Goal: Navigation & Orientation: Find specific page/section

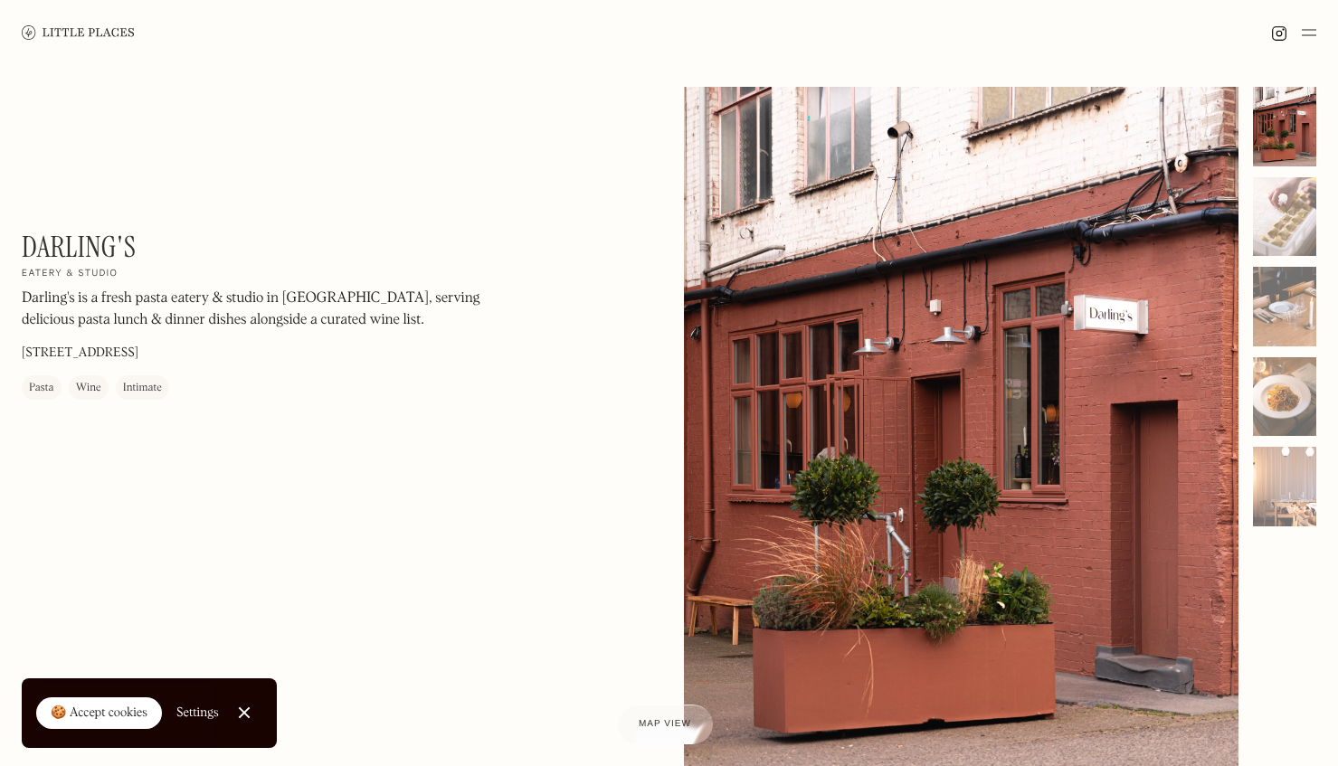
click at [116, 27] on img at bounding box center [78, 32] width 113 height 14
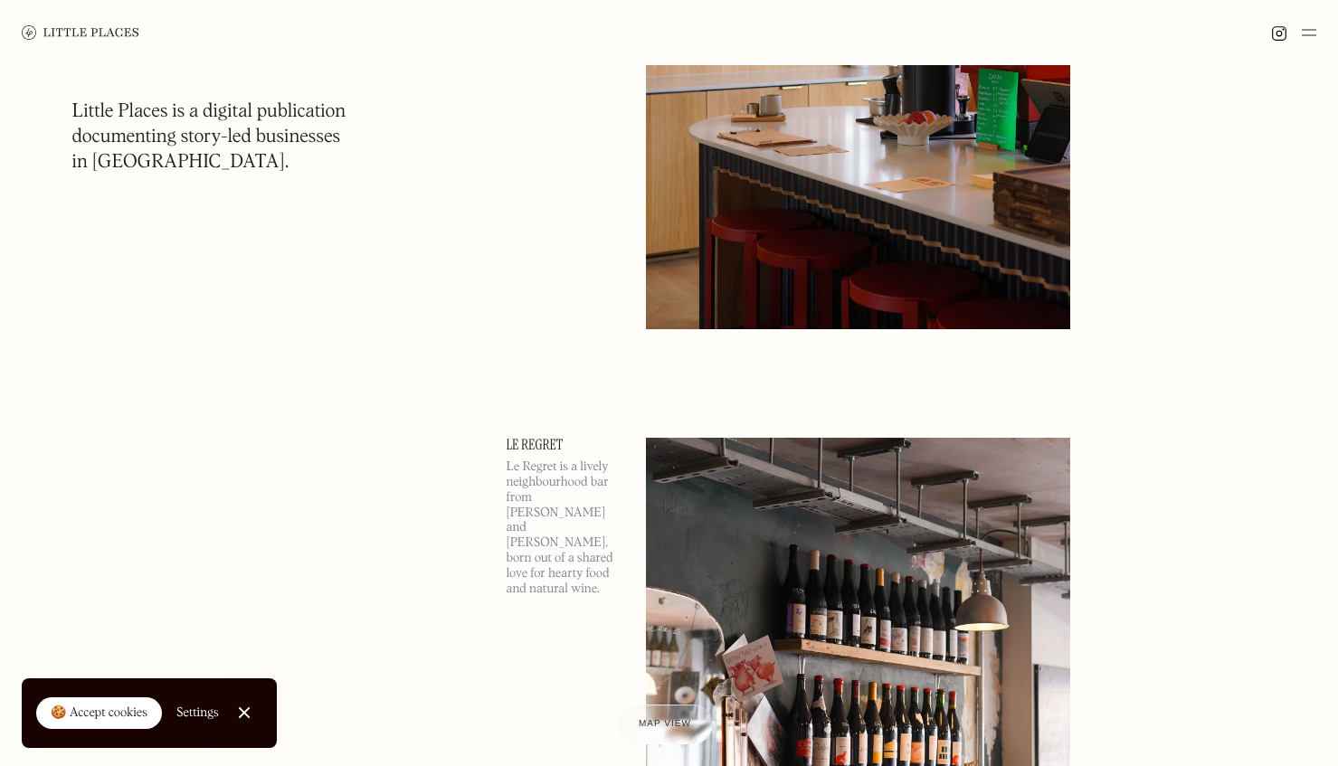
scroll to position [1205, 0]
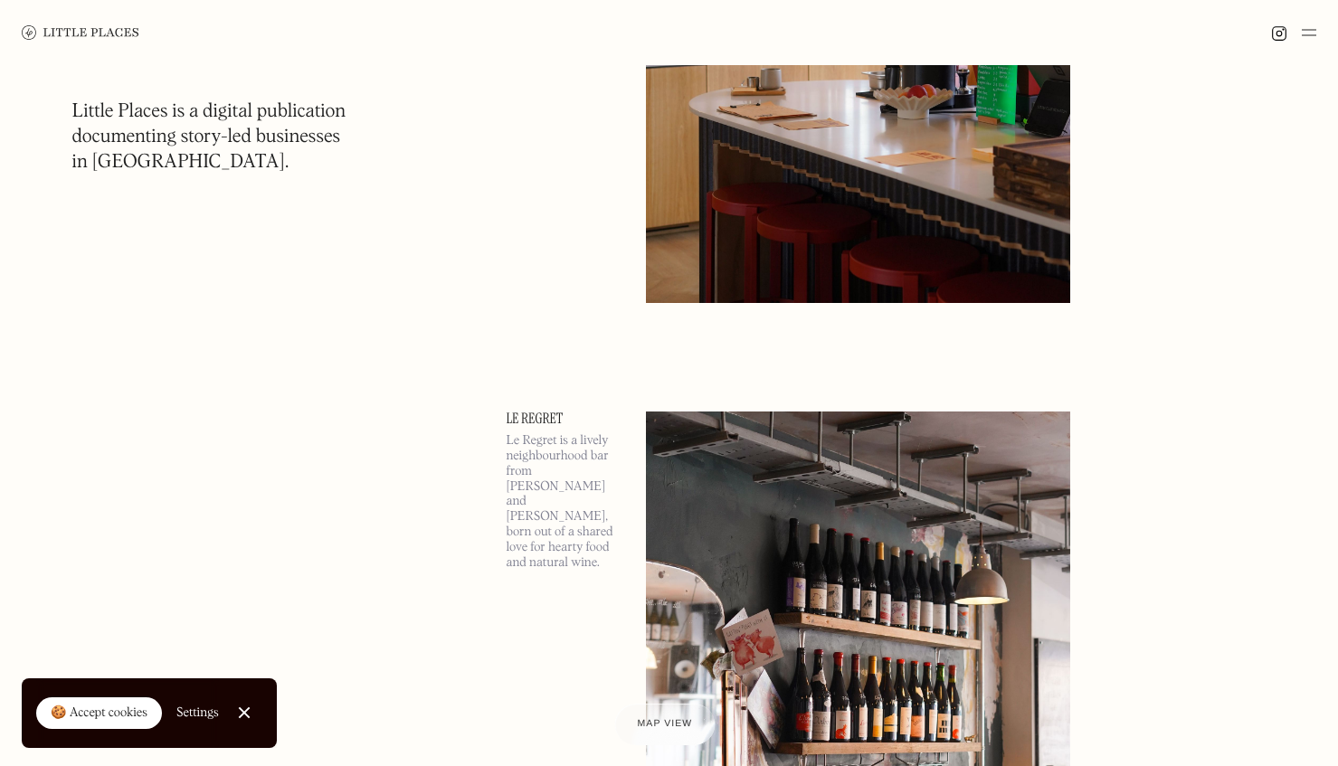
click at [674, 729] on div "Map view" at bounding box center [665, 724] width 55 height 19
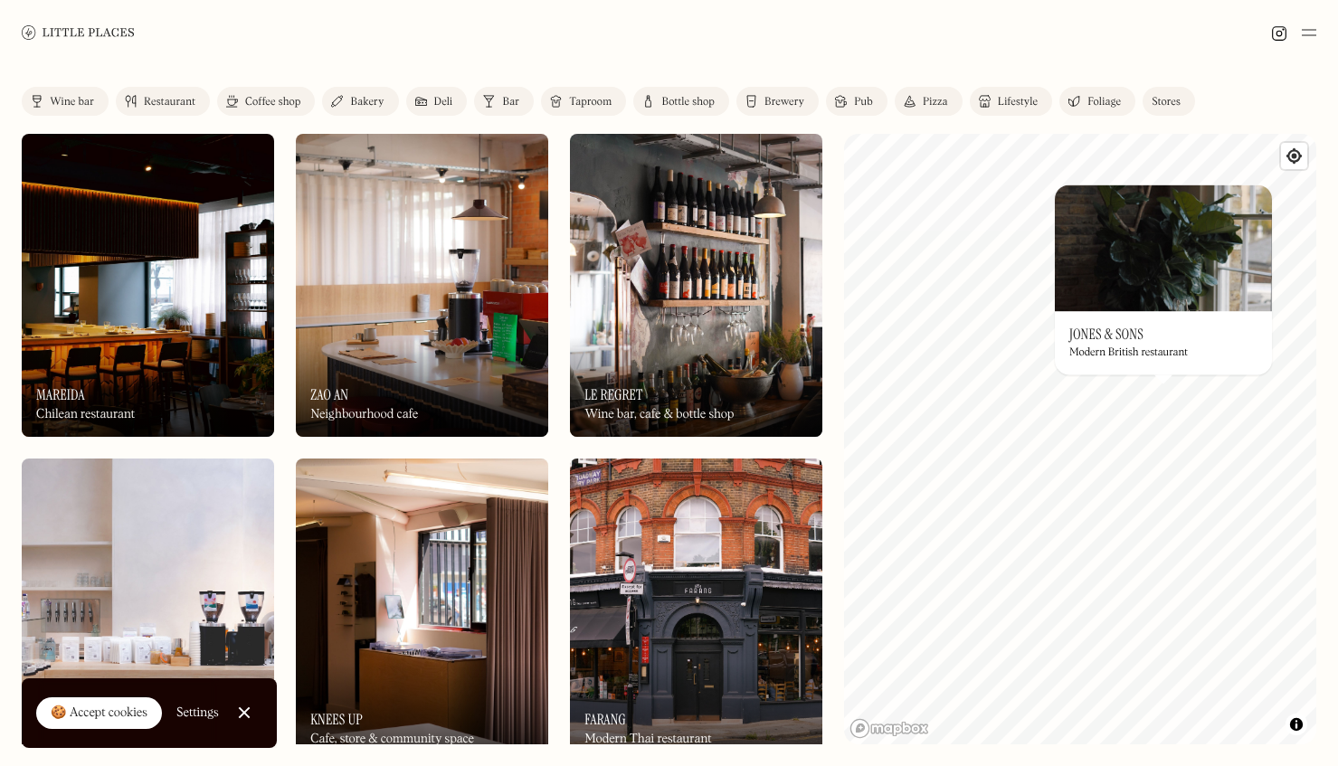
click at [1131, 260] on img at bounding box center [1163, 248] width 217 height 127
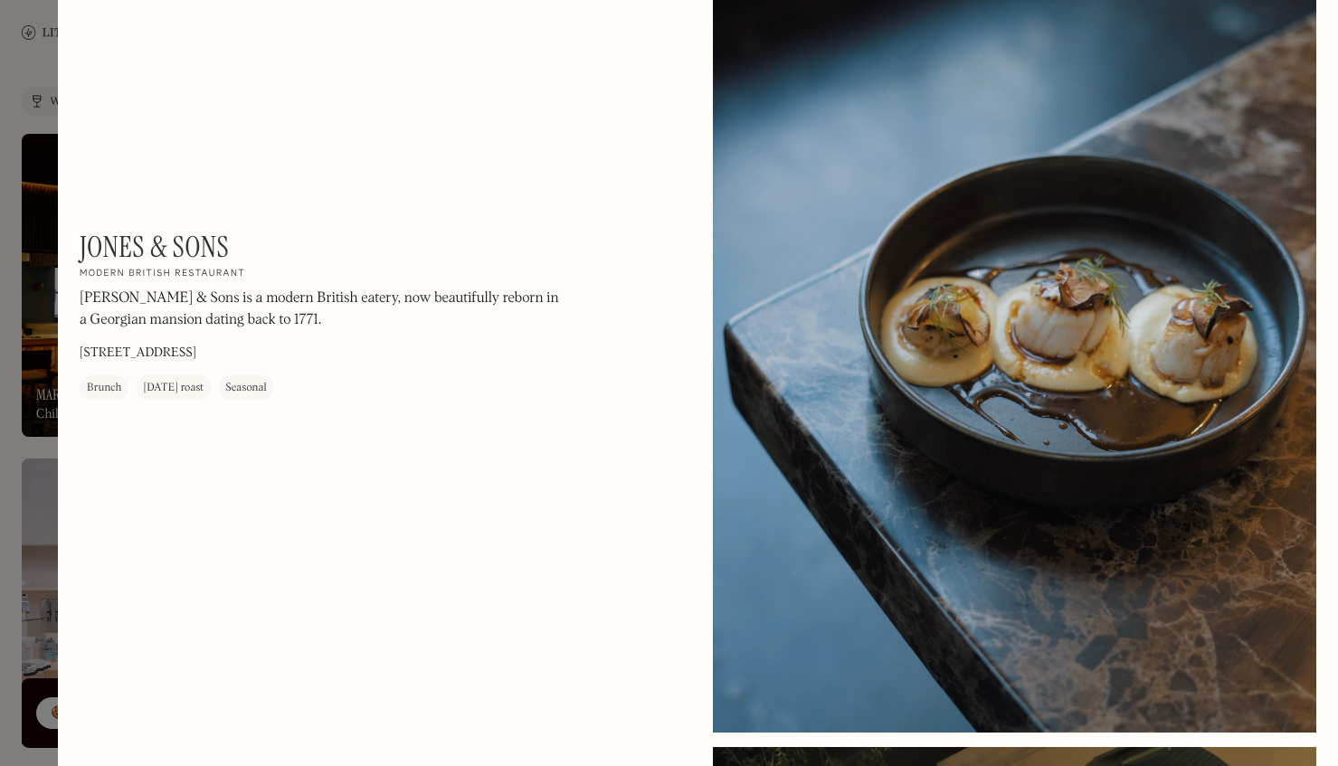
scroll to position [675, 0]
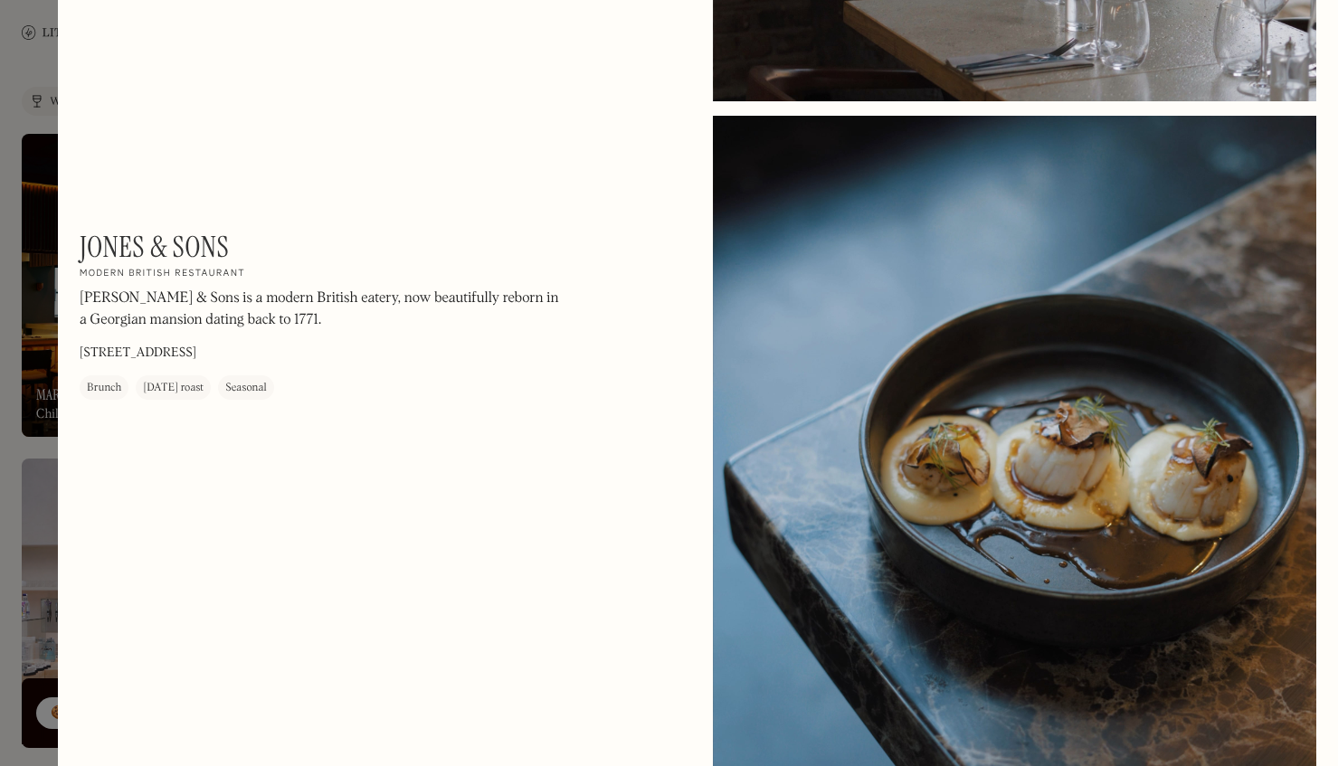
click at [33, 59] on div at bounding box center [669, 383] width 1338 height 766
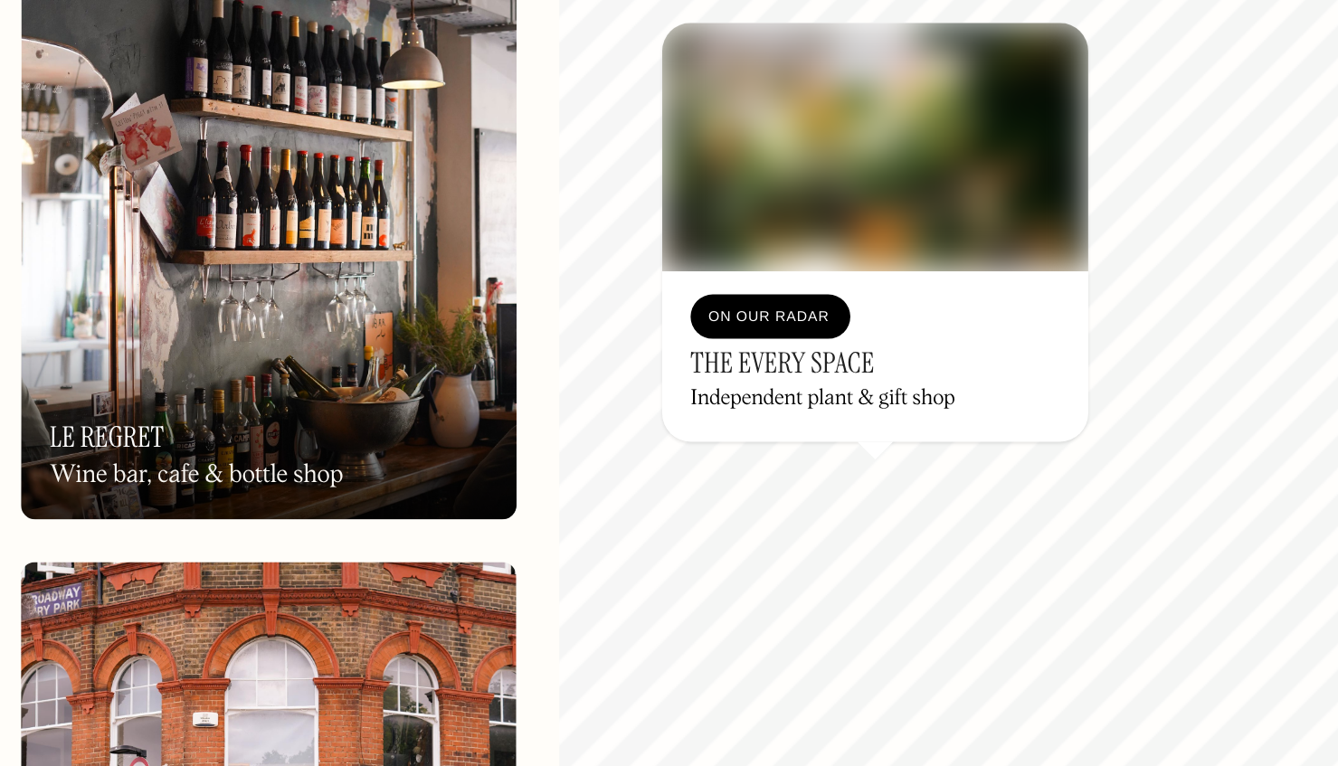
click at [986, 253] on img at bounding box center [1004, 247] width 217 height 127
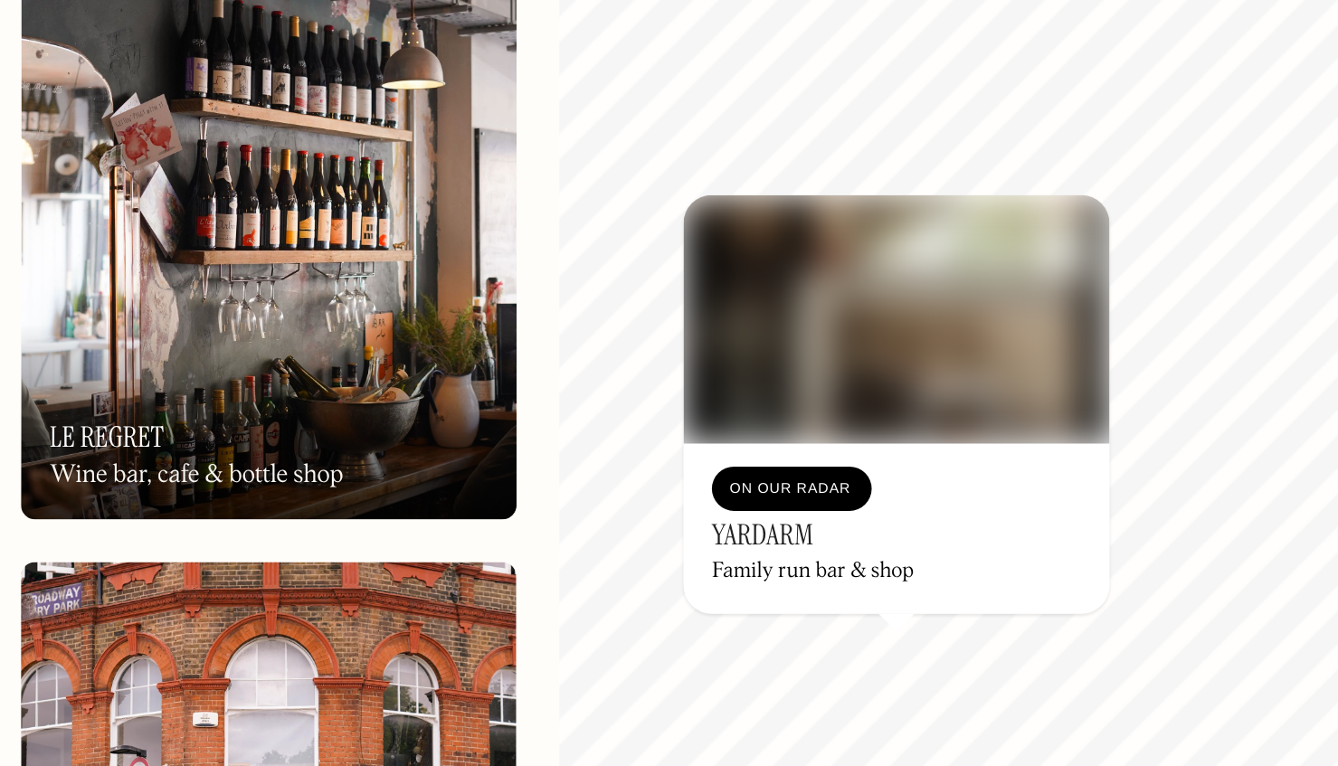
click at [1055, 356] on img at bounding box center [1015, 334] width 217 height 127
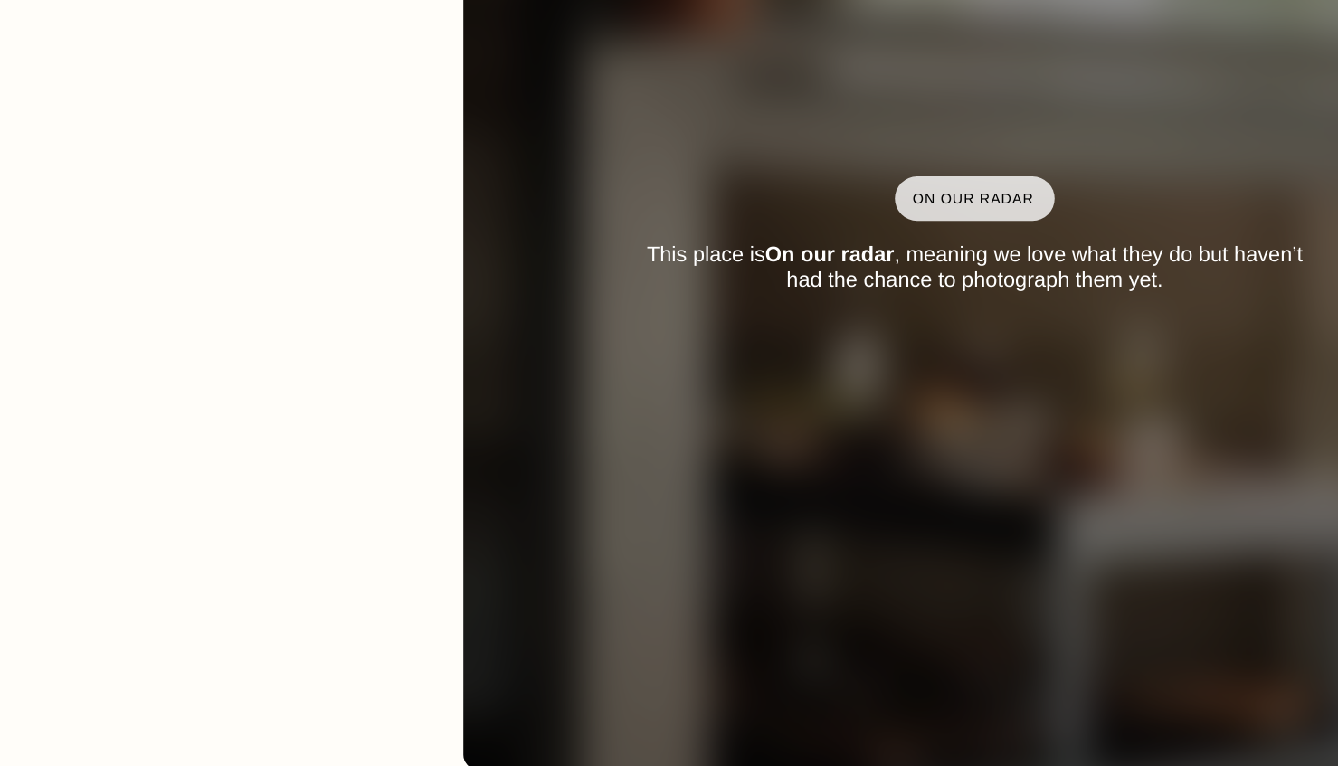
click at [652, 280] on div "Yardarm On Our Radar Family run bar & shop Yardarm is a family run, independent…" at bounding box center [423, 326] width 686 height 192
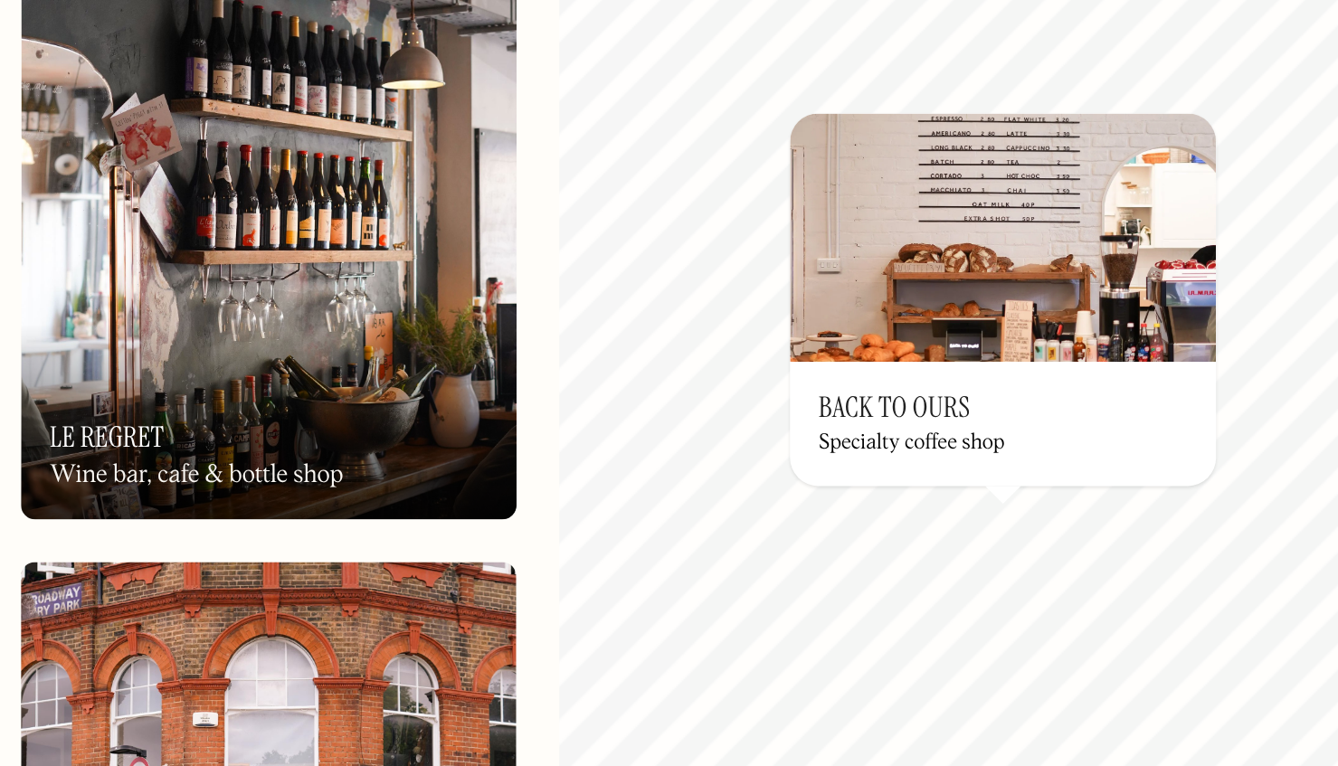
click at [1066, 325] on img at bounding box center [1069, 293] width 217 height 127
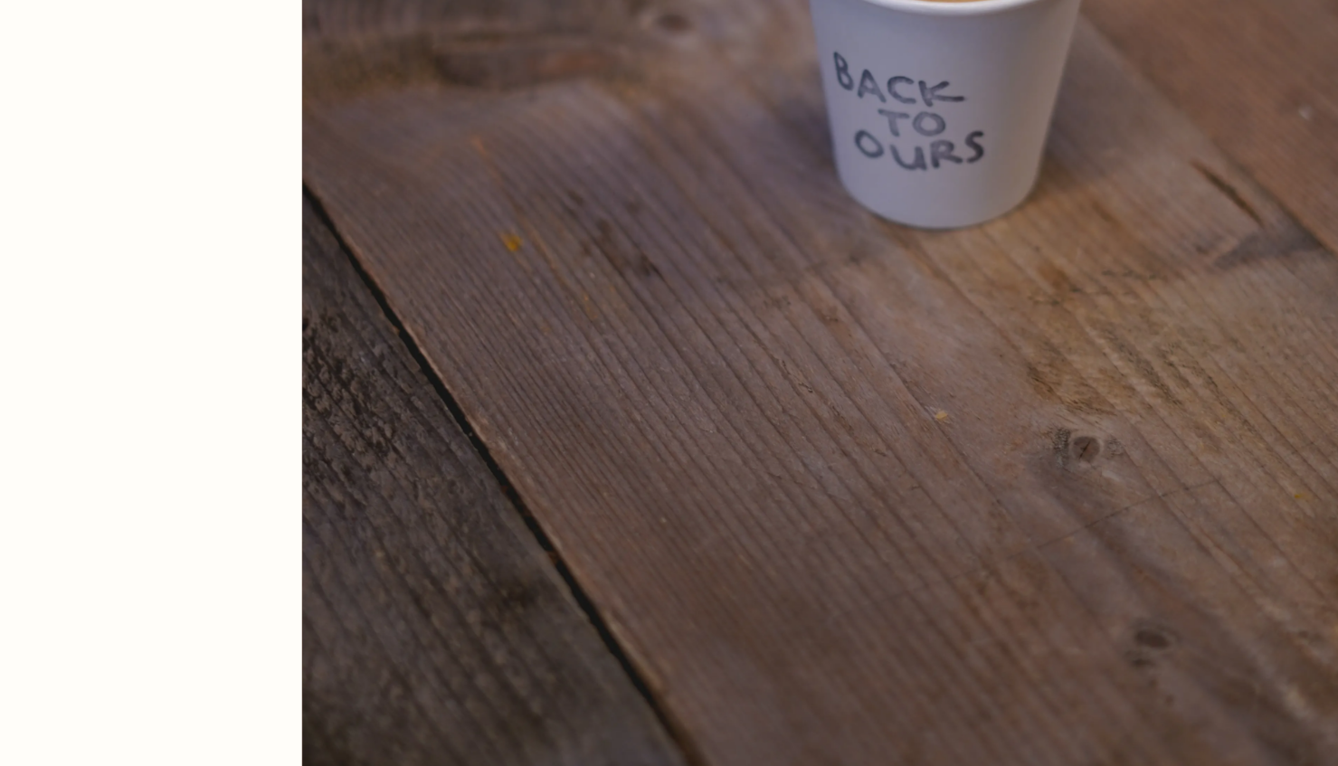
scroll to position [2503, 0]
click at [654, 304] on div "Back to Ours On Our Radar Specialty coffee shop Back to Ours is a charming inde…" at bounding box center [382, 347] width 604 height 235
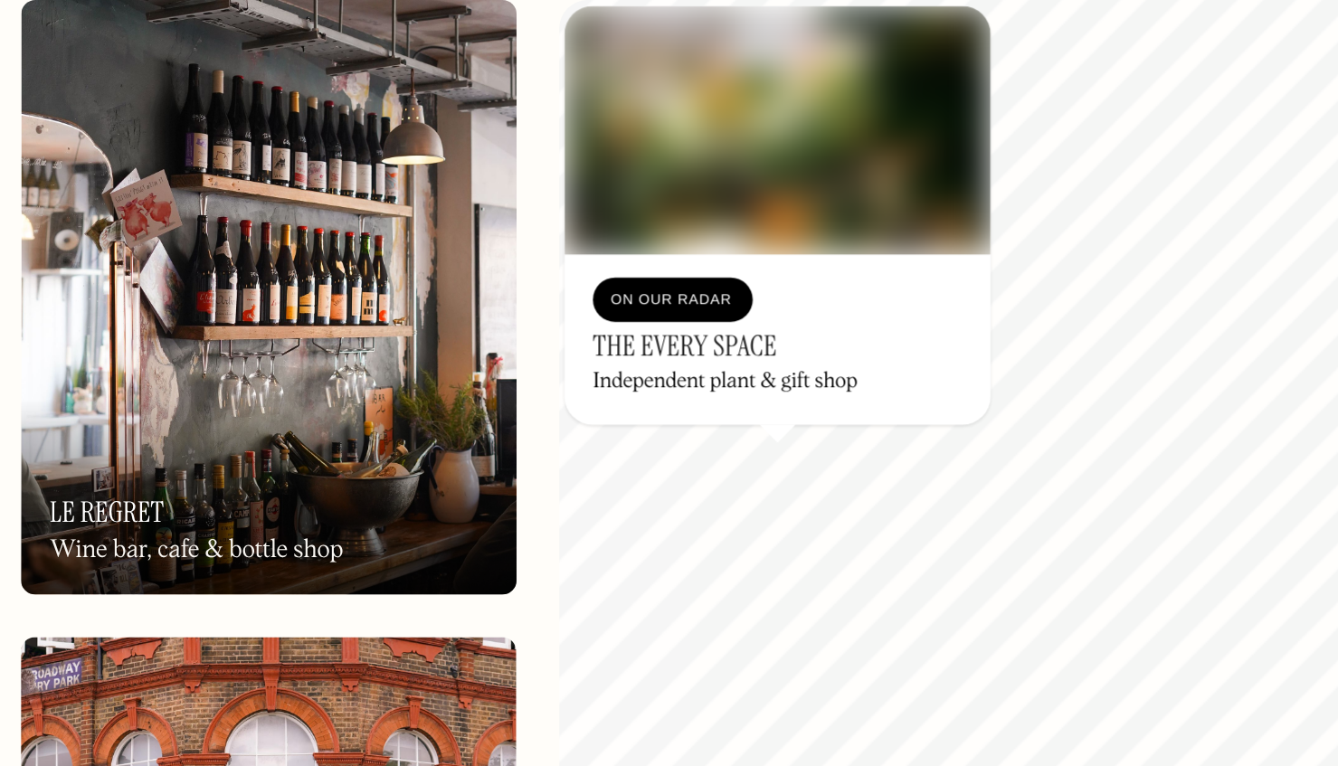
click at [991, 391] on div "© Mapbox © OpenStreetMap Improve this map On Our Radar The Every Space Independ…" at bounding box center [1080, 439] width 472 height 610
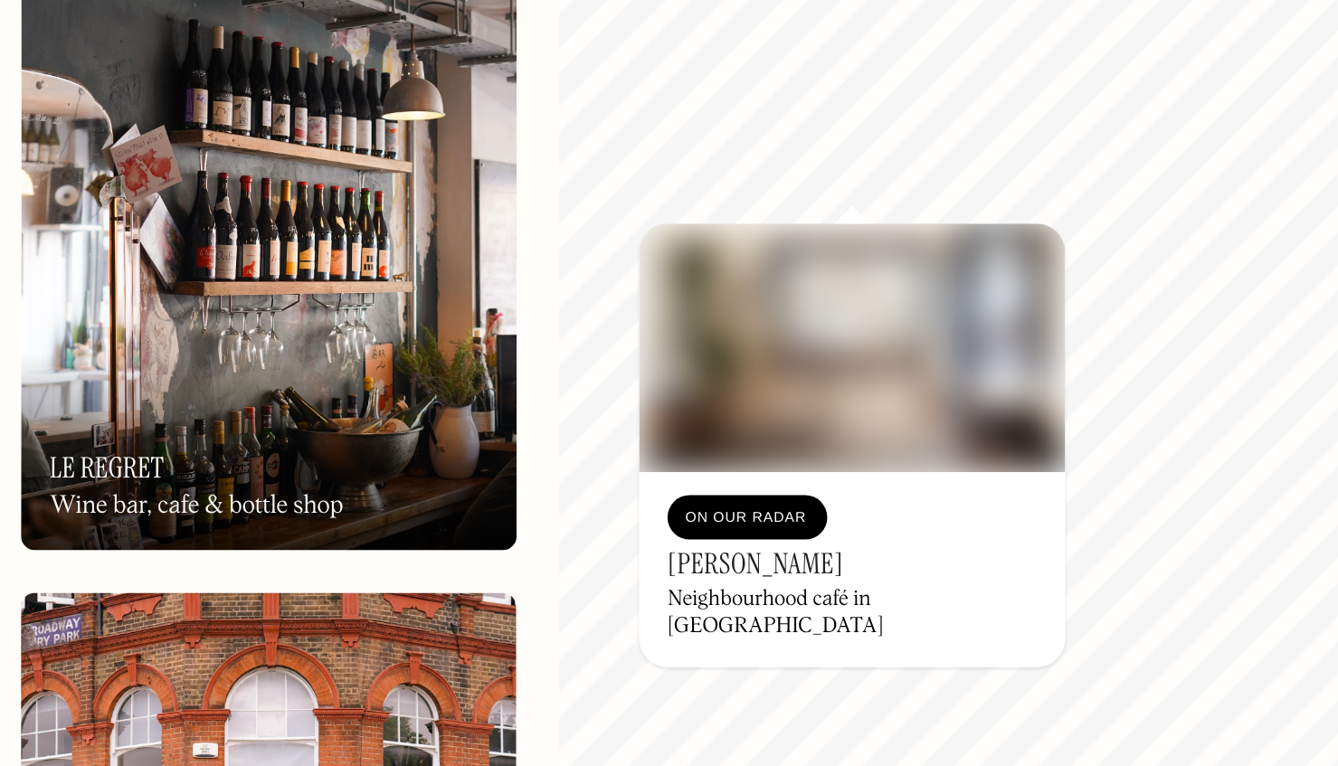
click at [957, 317] on img at bounding box center [993, 333] width 217 height 127
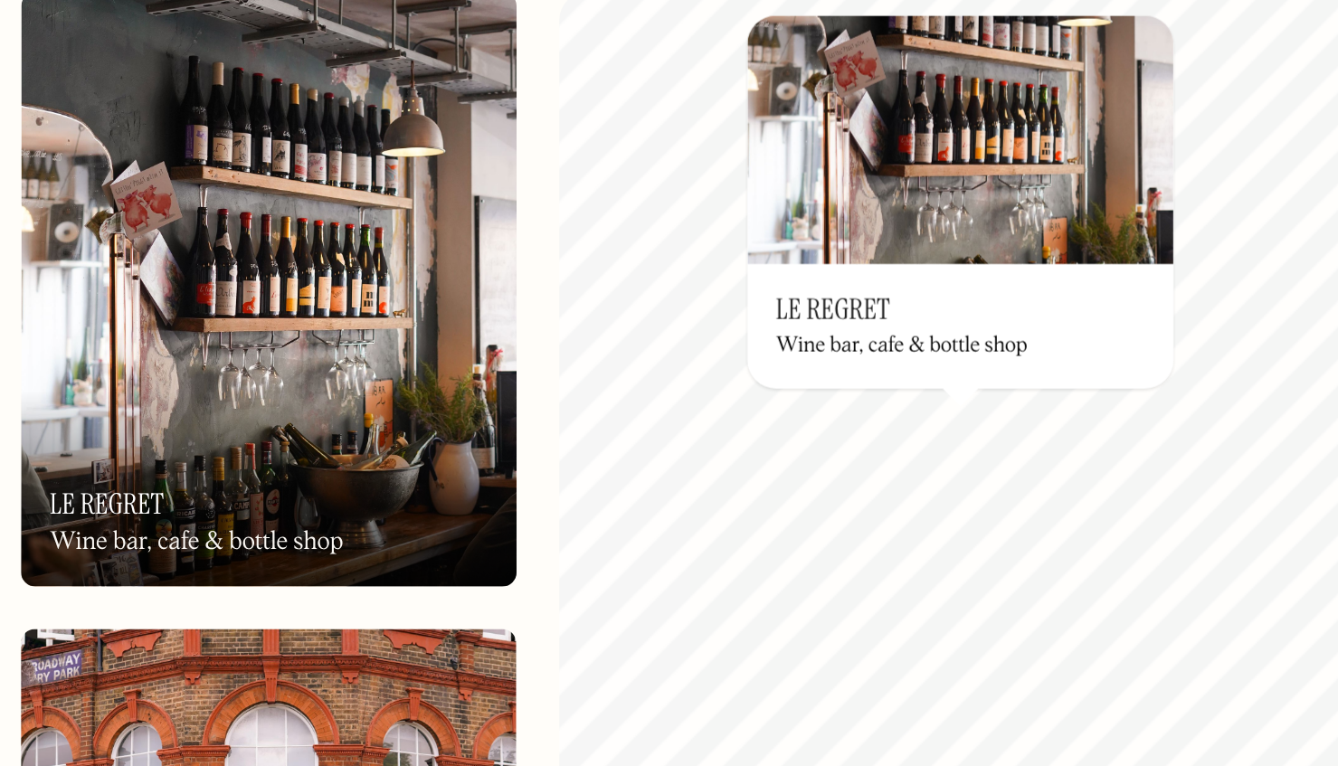
click at [1026, 337] on div "© Mapbox © OpenStreetMap Improve this map On Our Radar Le Regret Wine bar, cafe…" at bounding box center [1080, 439] width 472 height 610
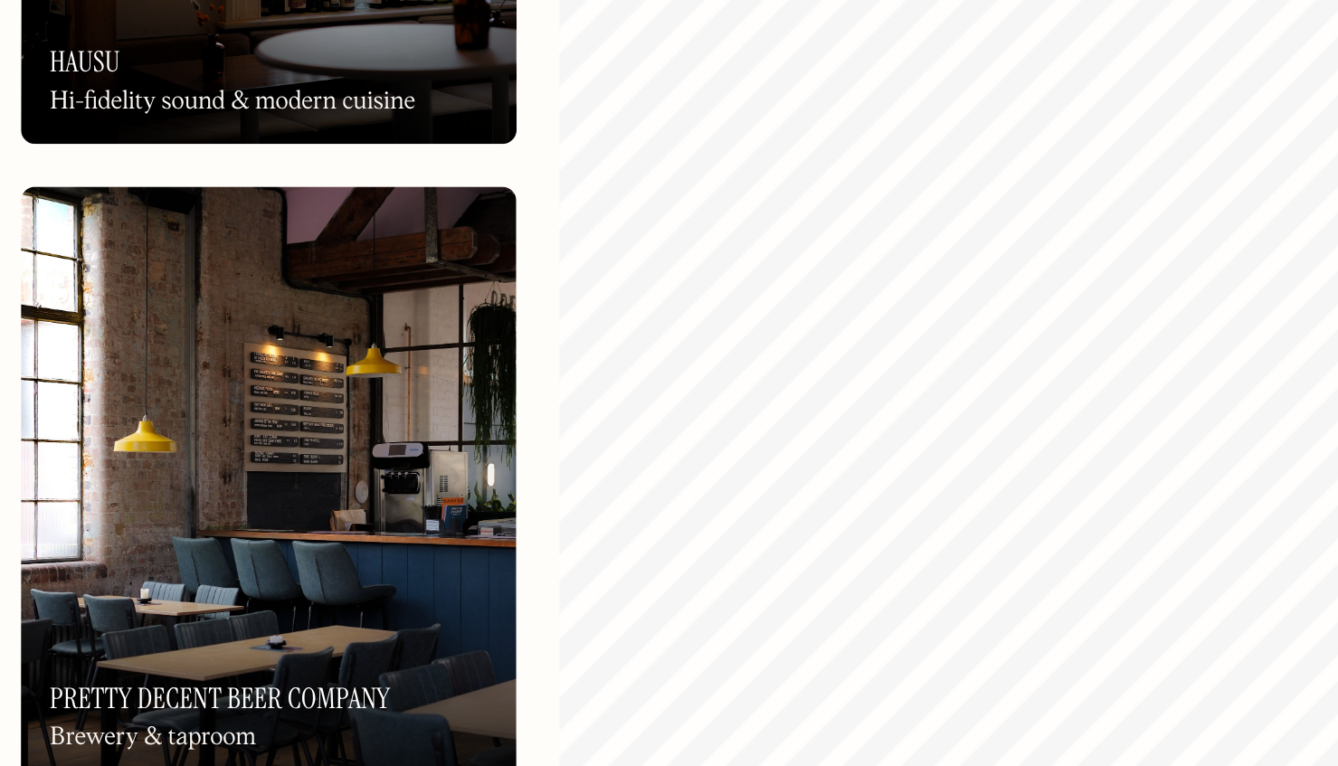
scroll to position [3417, 0]
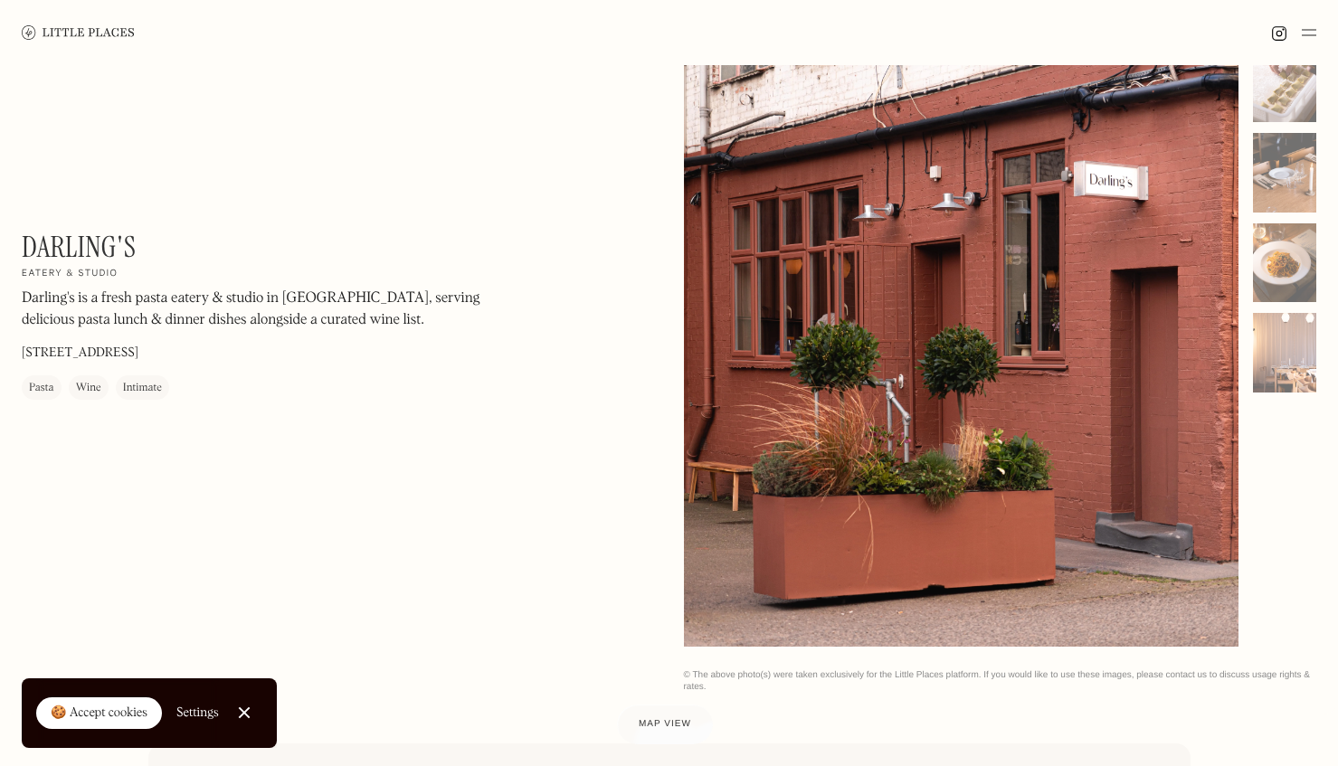
scroll to position [132, 0]
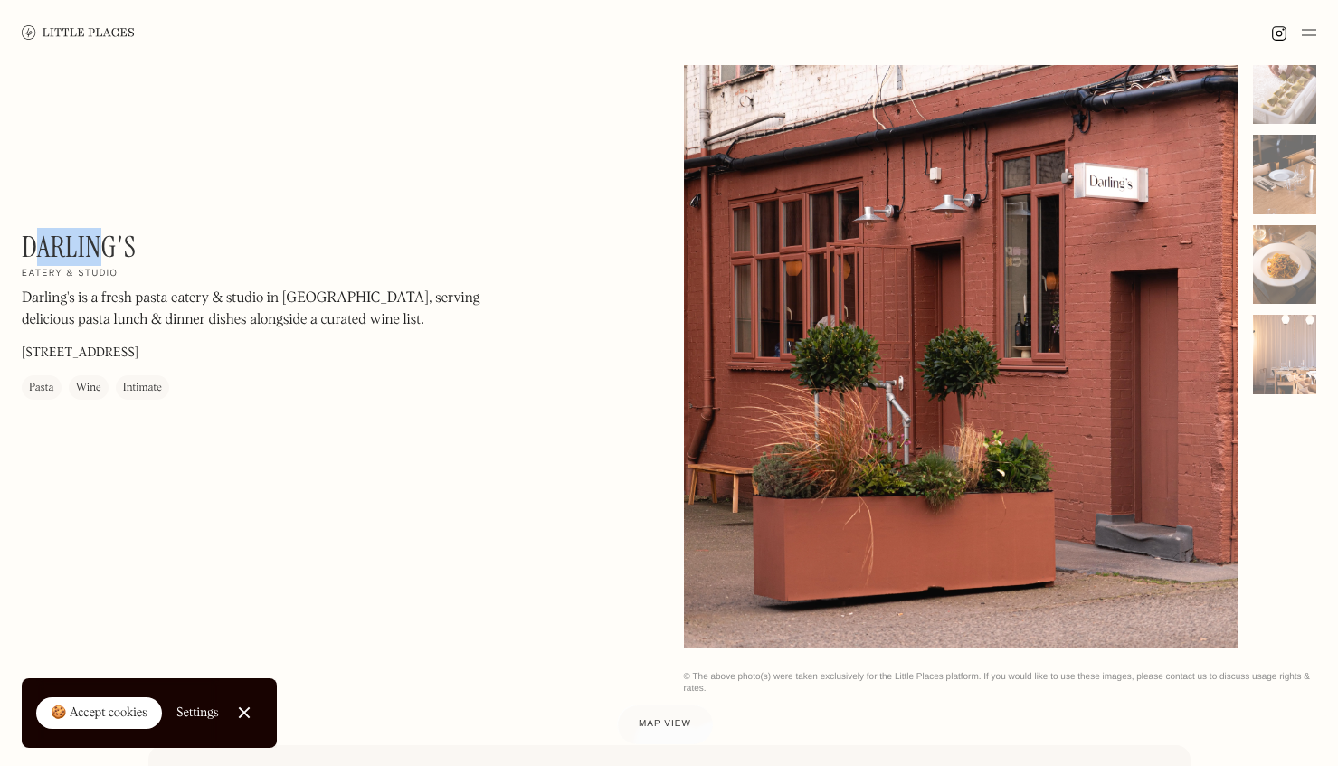
drag, startPoint x: 100, startPoint y: 241, endPoint x: 36, endPoint y: 242, distance: 64.2
click at [36, 242] on h1 "Darling's" at bounding box center [79, 247] width 114 height 34
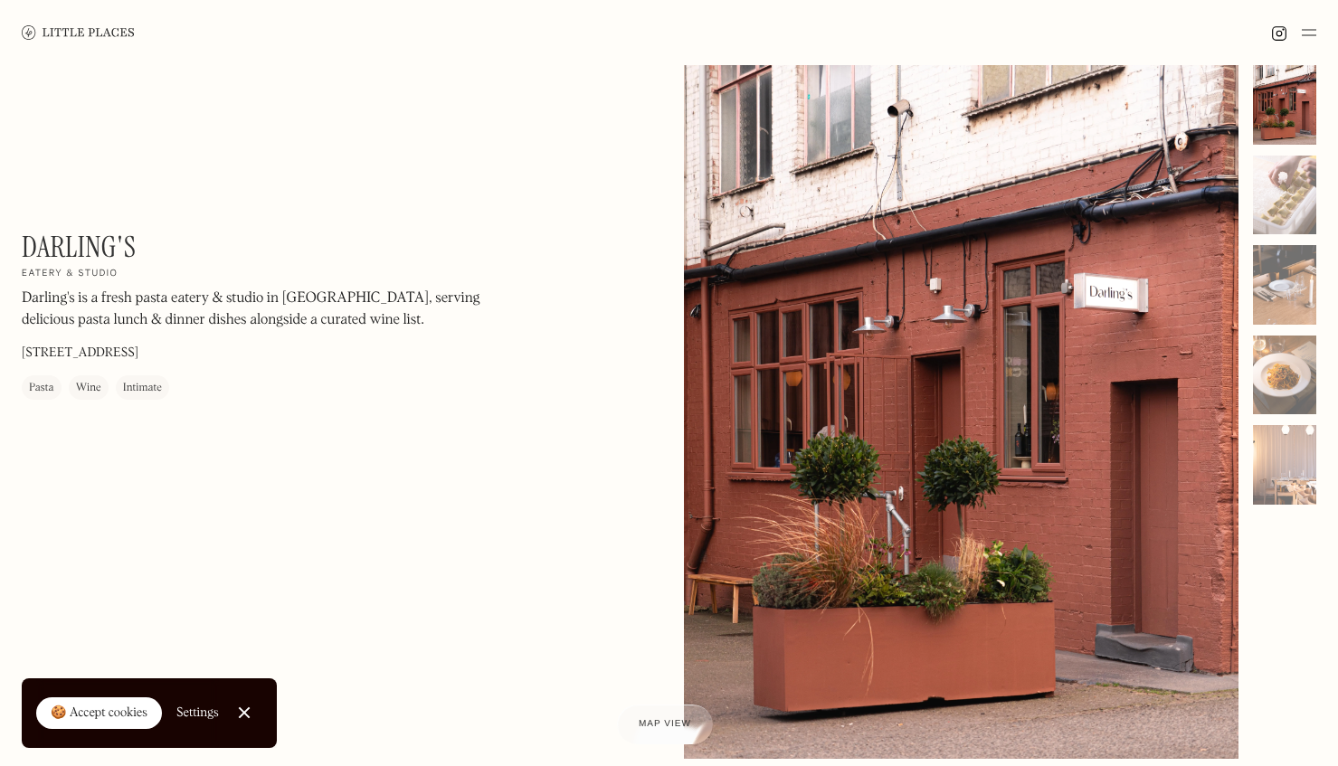
scroll to position [14, 0]
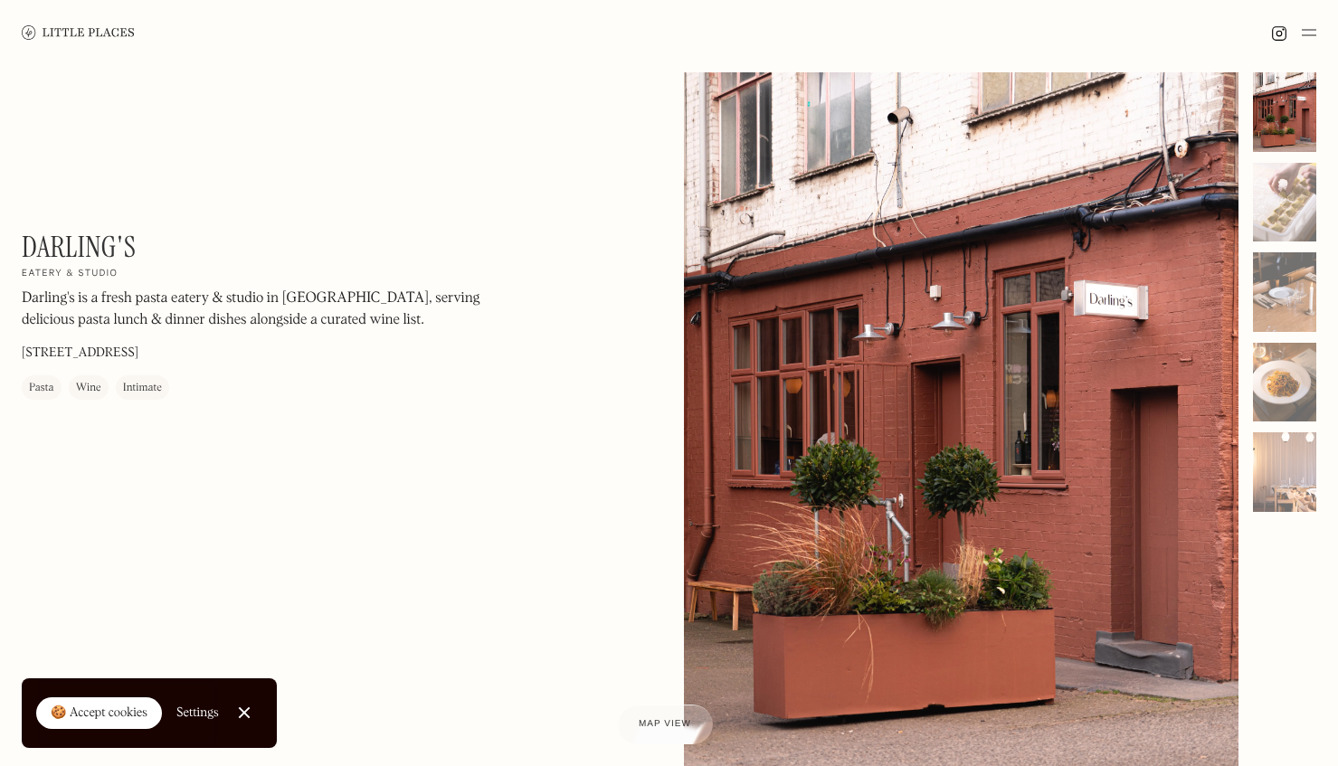
click at [92, 32] on img at bounding box center [78, 32] width 113 height 14
